Goal: Navigation & Orientation: Find specific page/section

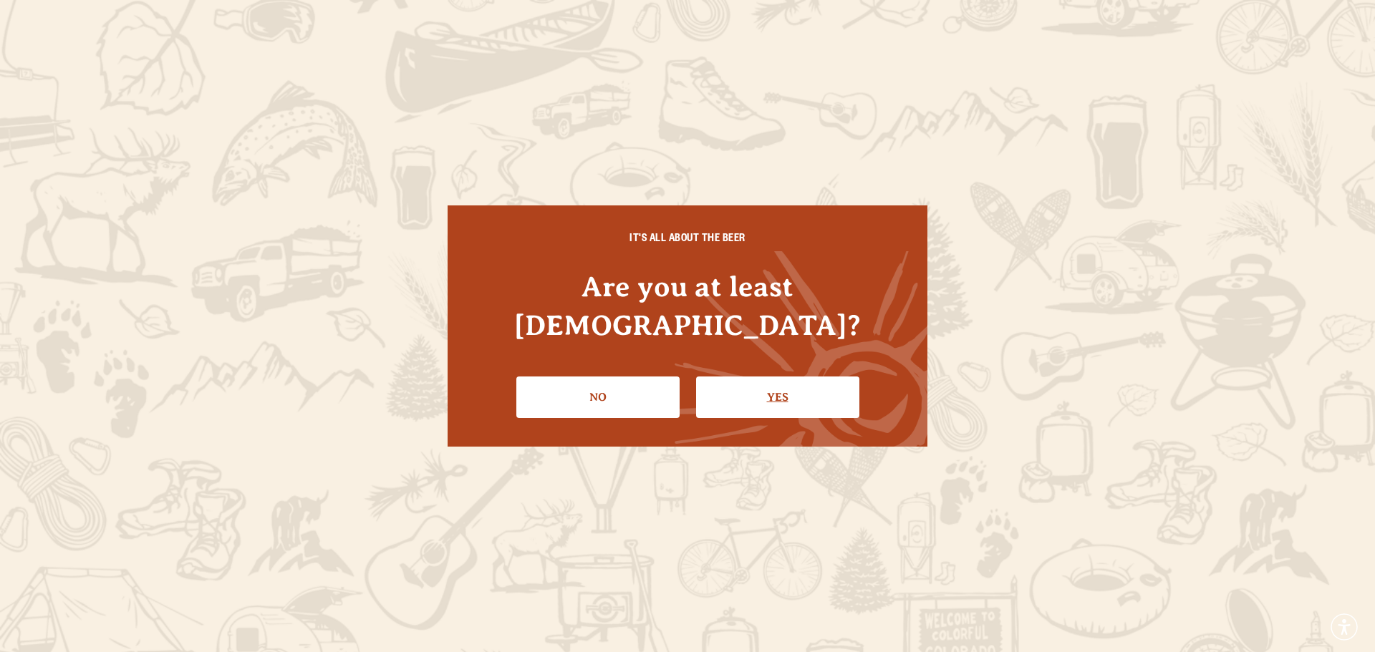
click at [796, 377] on link "Yes" at bounding box center [777, 398] width 163 height 42
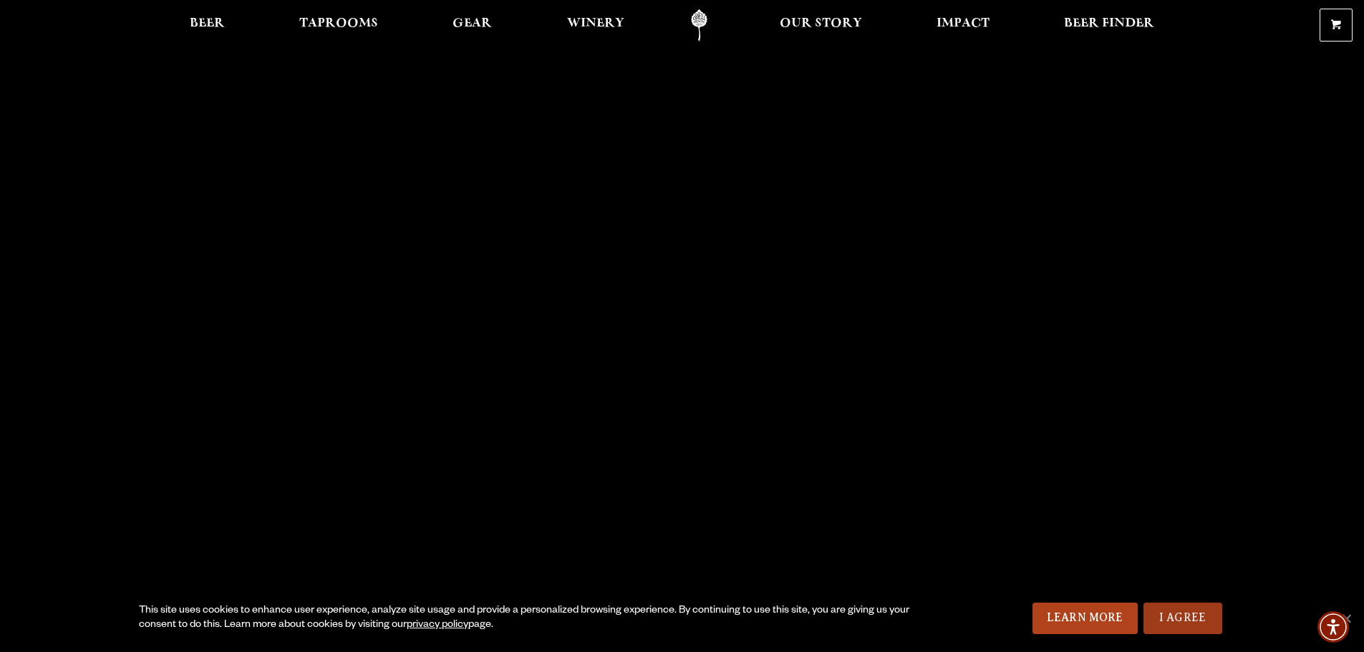
click at [1174, 609] on link "I Agree" at bounding box center [1183, 619] width 79 height 32
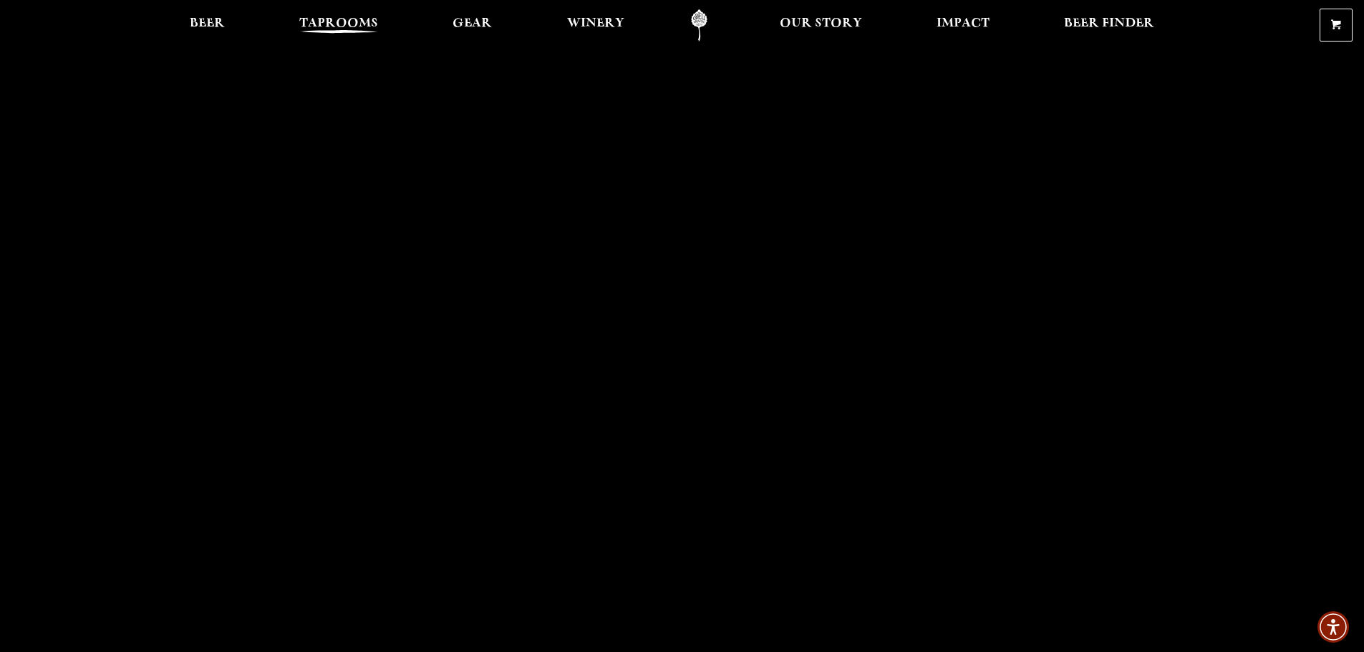
click at [357, 18] on span "Taprooms" at bounding box center [338, 23] width 79 height 11
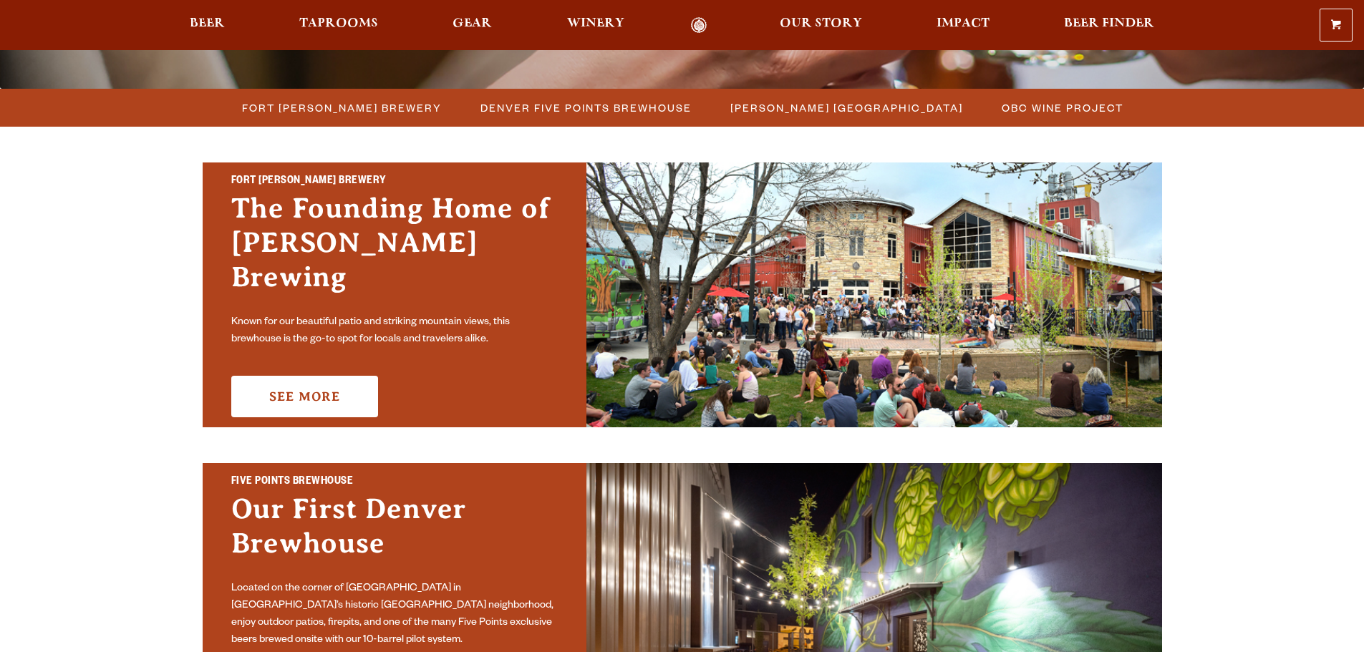
scroll to position [430, 0]
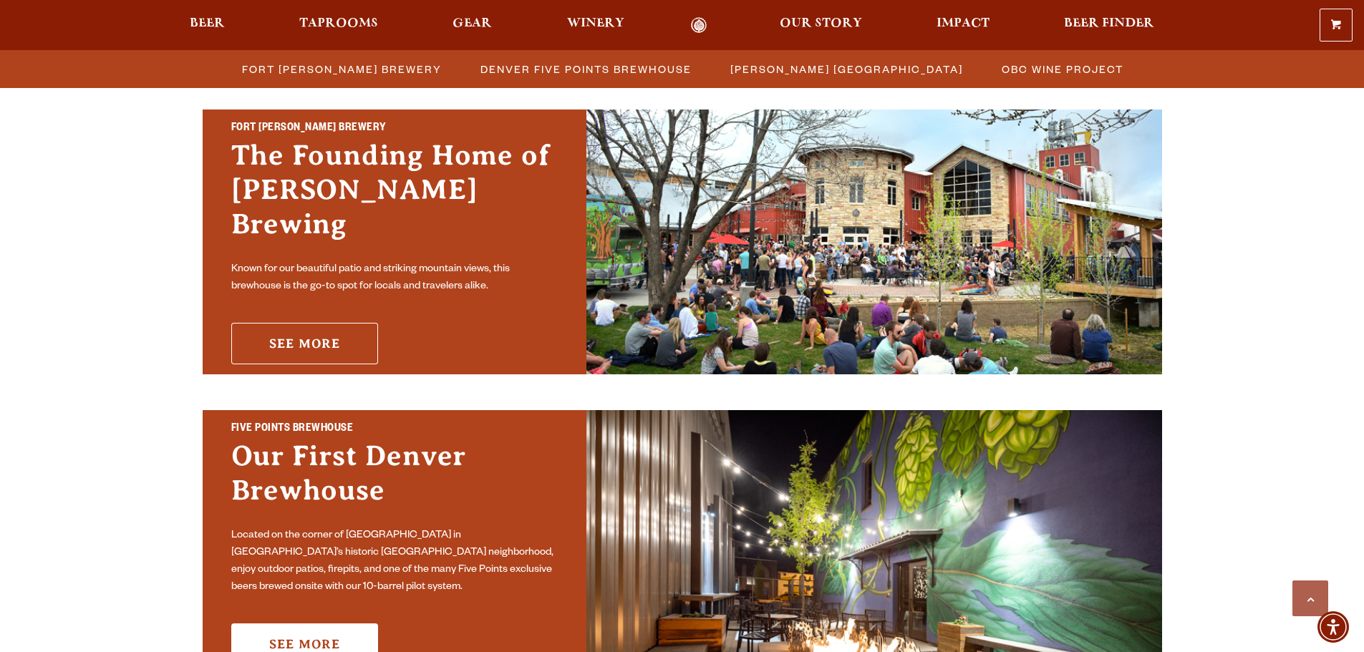
click at [357, 323] on link "See More" at bounding box center [304, 344] width 147 height 42
